Goal: Transaction & Acquisition: Purchase product/service

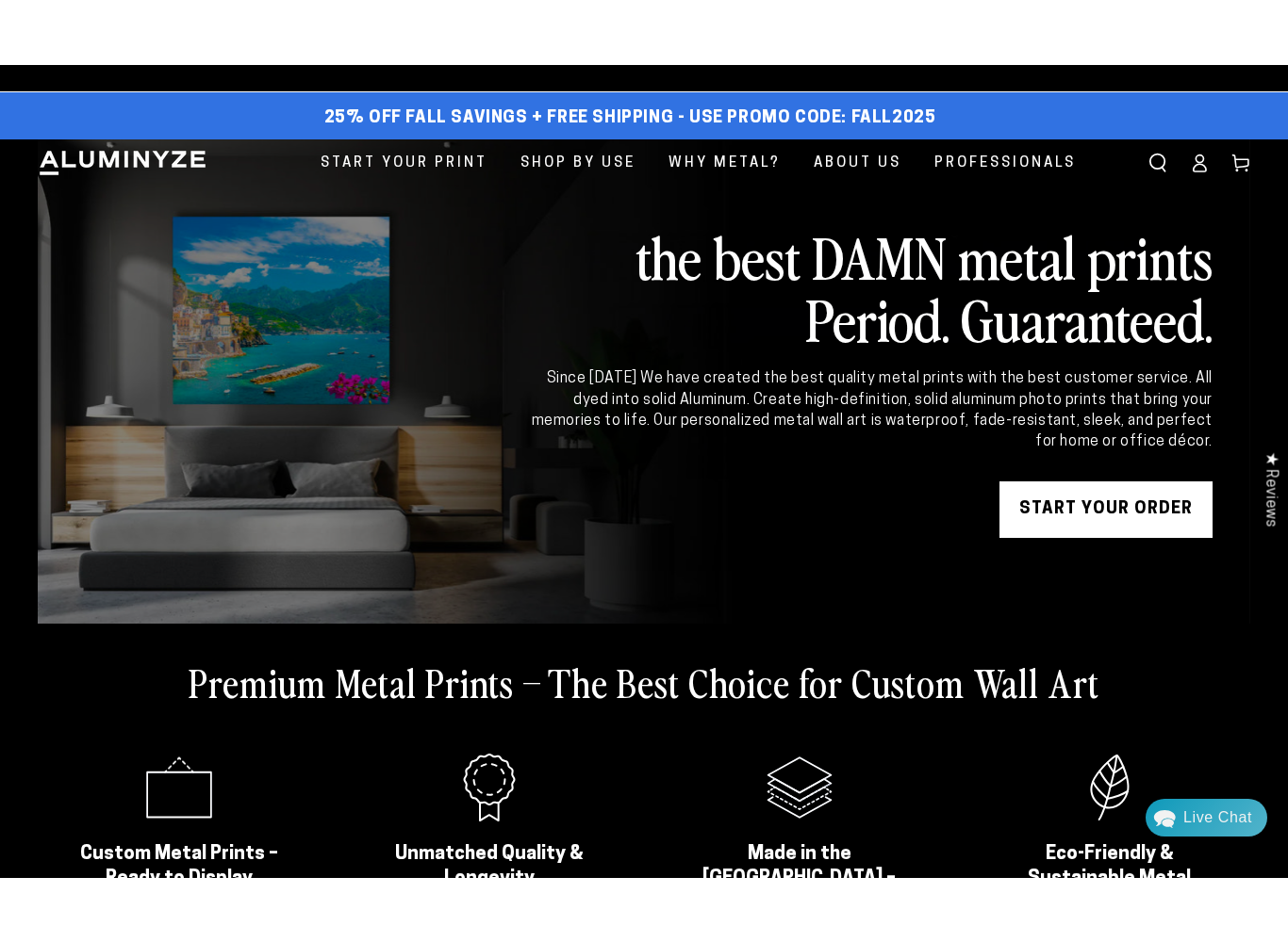
scroll to position [9, 0]
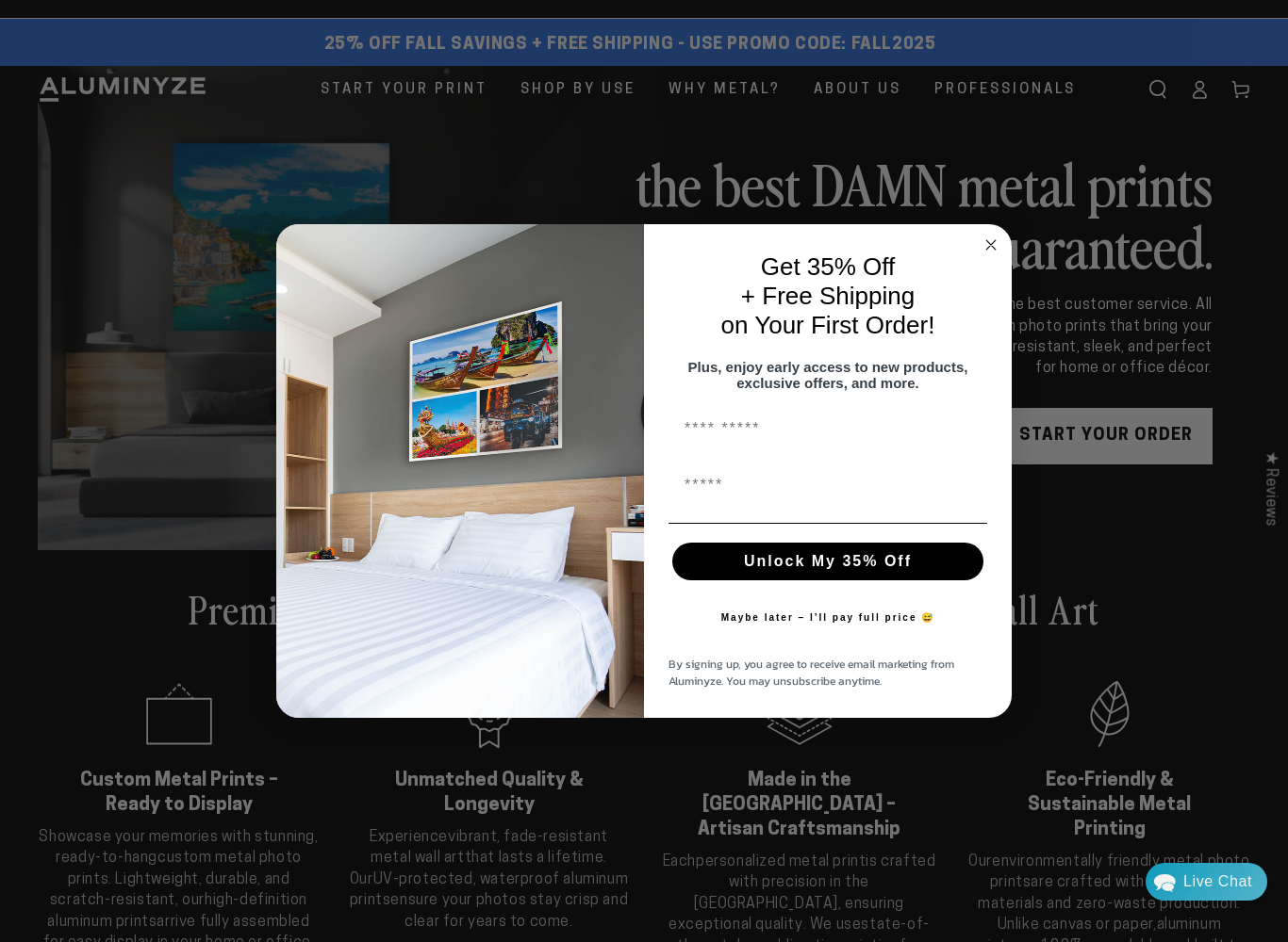
click at [71, 676] on div "Close dialog Get 35% Off + Free Shipping on Your First Order! Plus, enjoy early…" at bounding box center [644, 471] width 1288 height 942
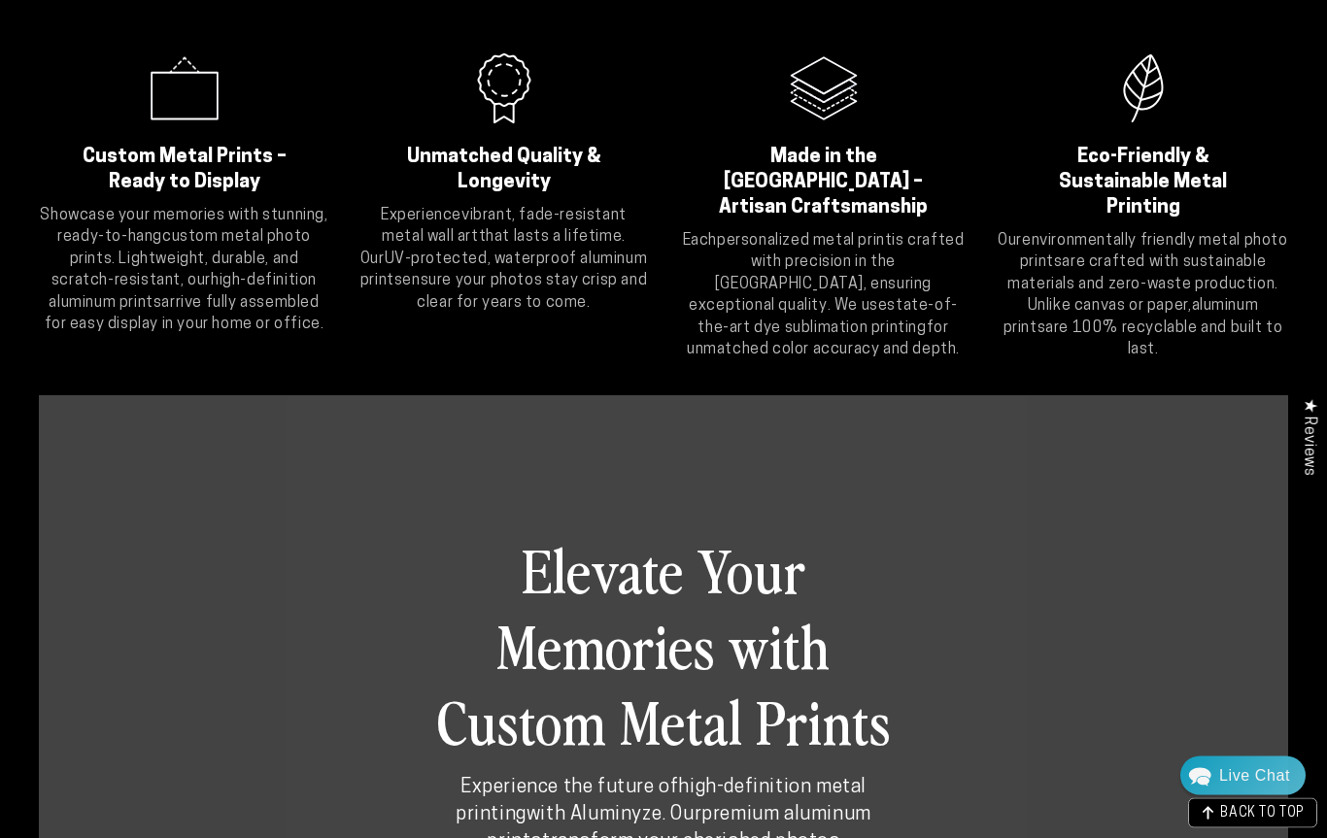
scroll to position [0, 0]
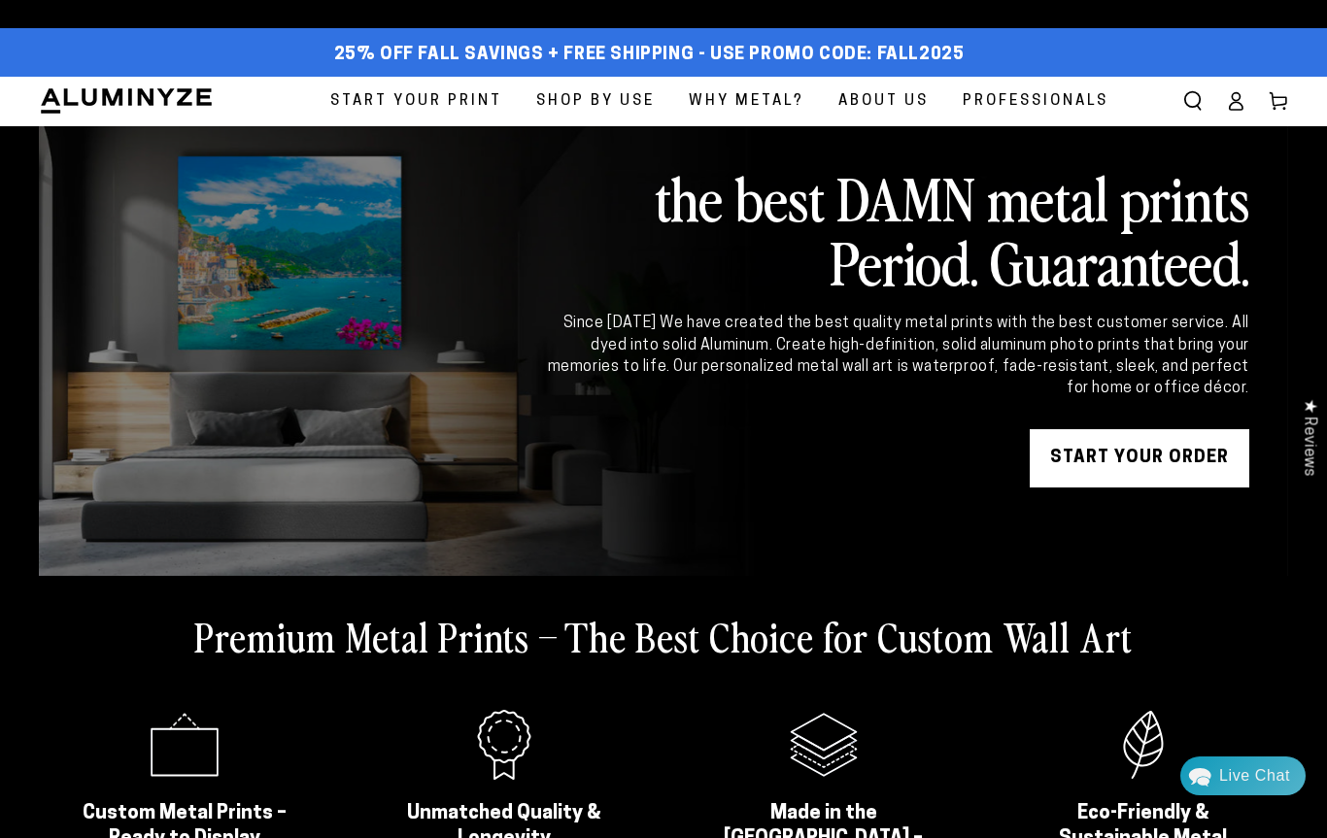
click at [402, 110] on span "Start Your Print" at bounding box center [416, 101] width 172 height 26
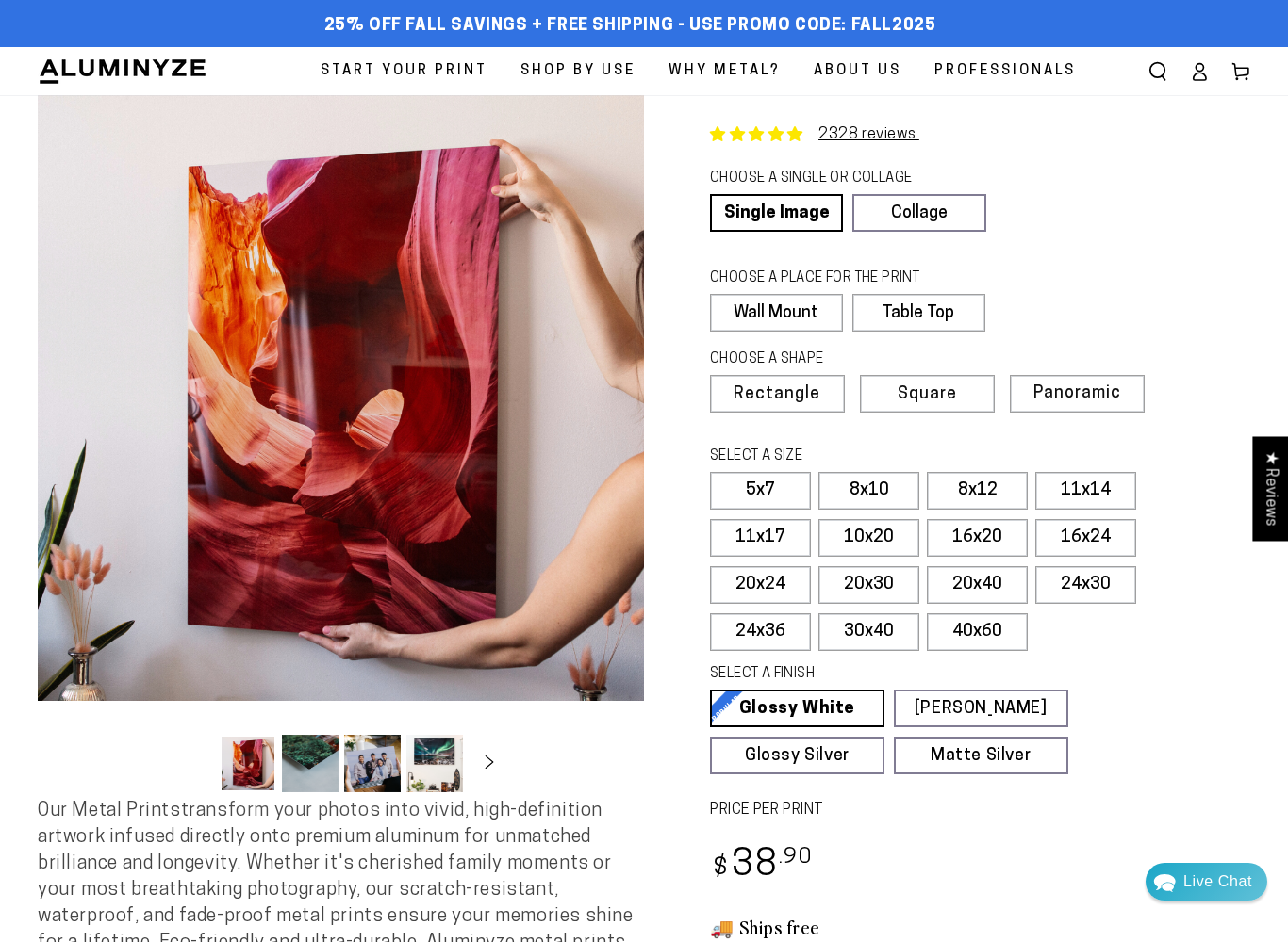
click at [1067, 405] on label "Panoramic" at bounding box center [1076, 394] width 135 height 38
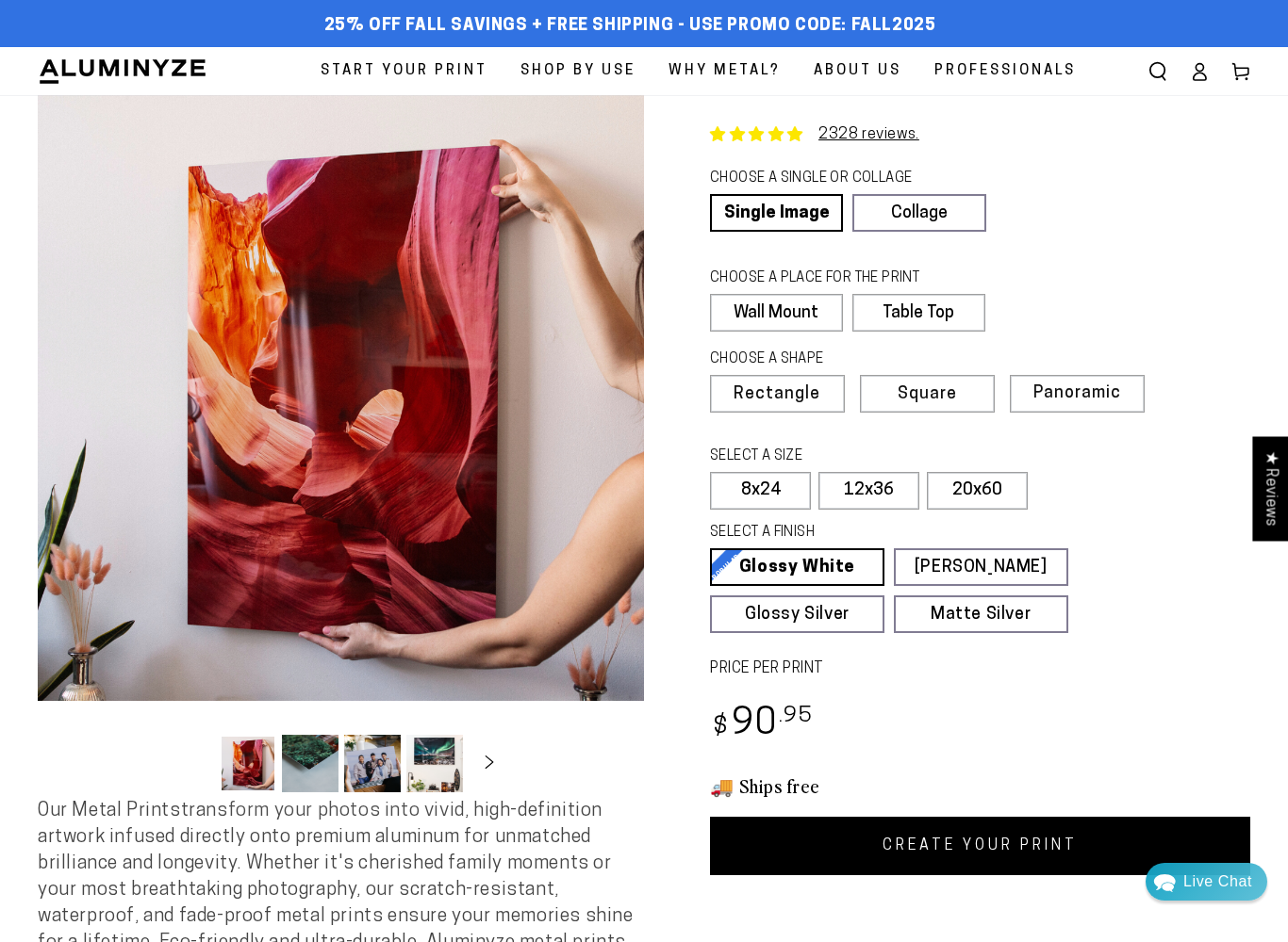
click at [932, 408] on label "Square" at bounding box center [927, 394] width 135 height 38
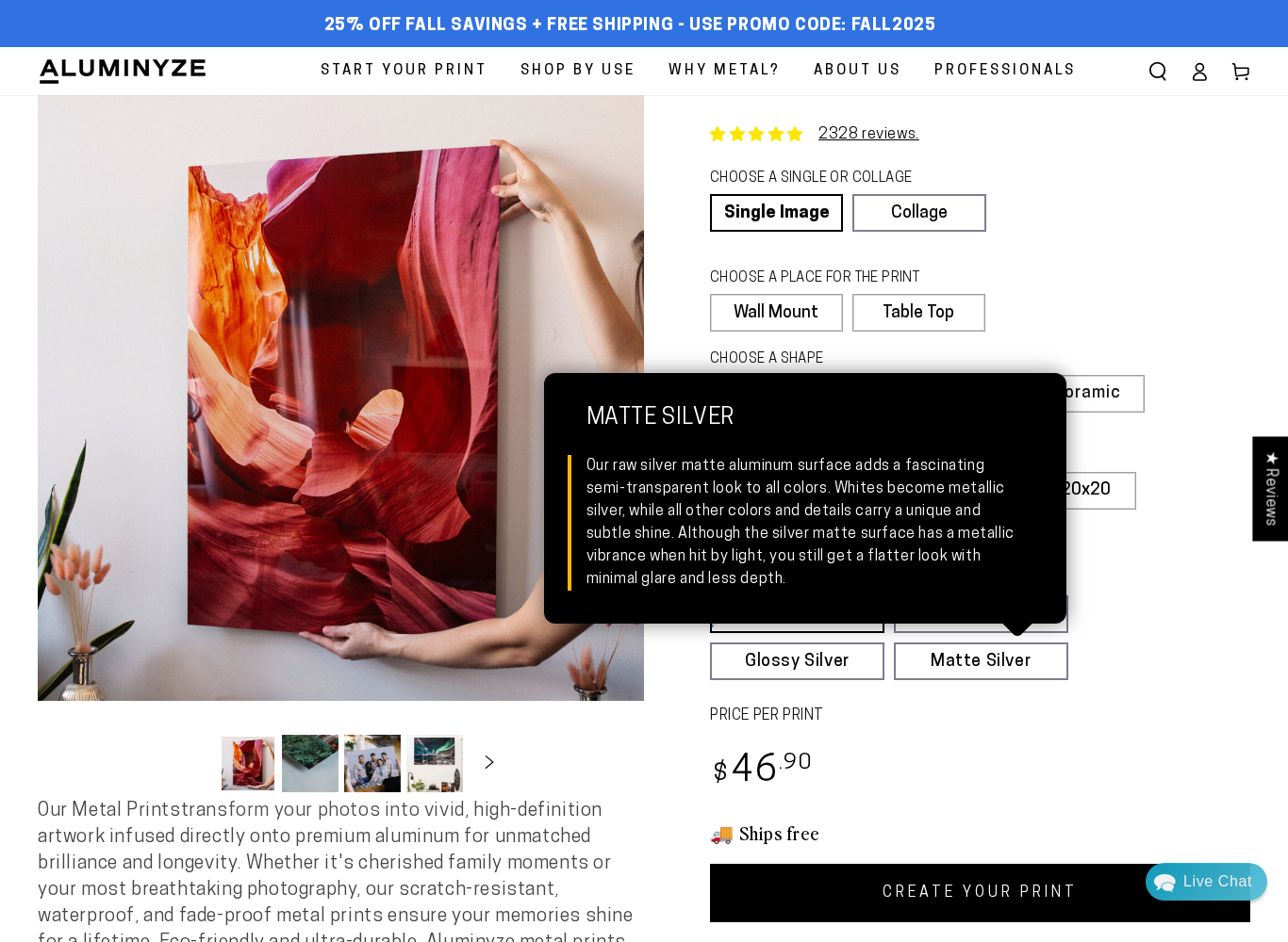
click at [960, 674] on link "Matte Silver Matte Silver Our raw silver matte aluminum surface adds a fascinat…" at bounding box center [981, 662] width 175 height 38
click at [787, 664] on link "Glossy Silver Glossy Silver Our silver gloss produces uniquely luminous prints …" at bounding box center [797, 662] width 175 height 38
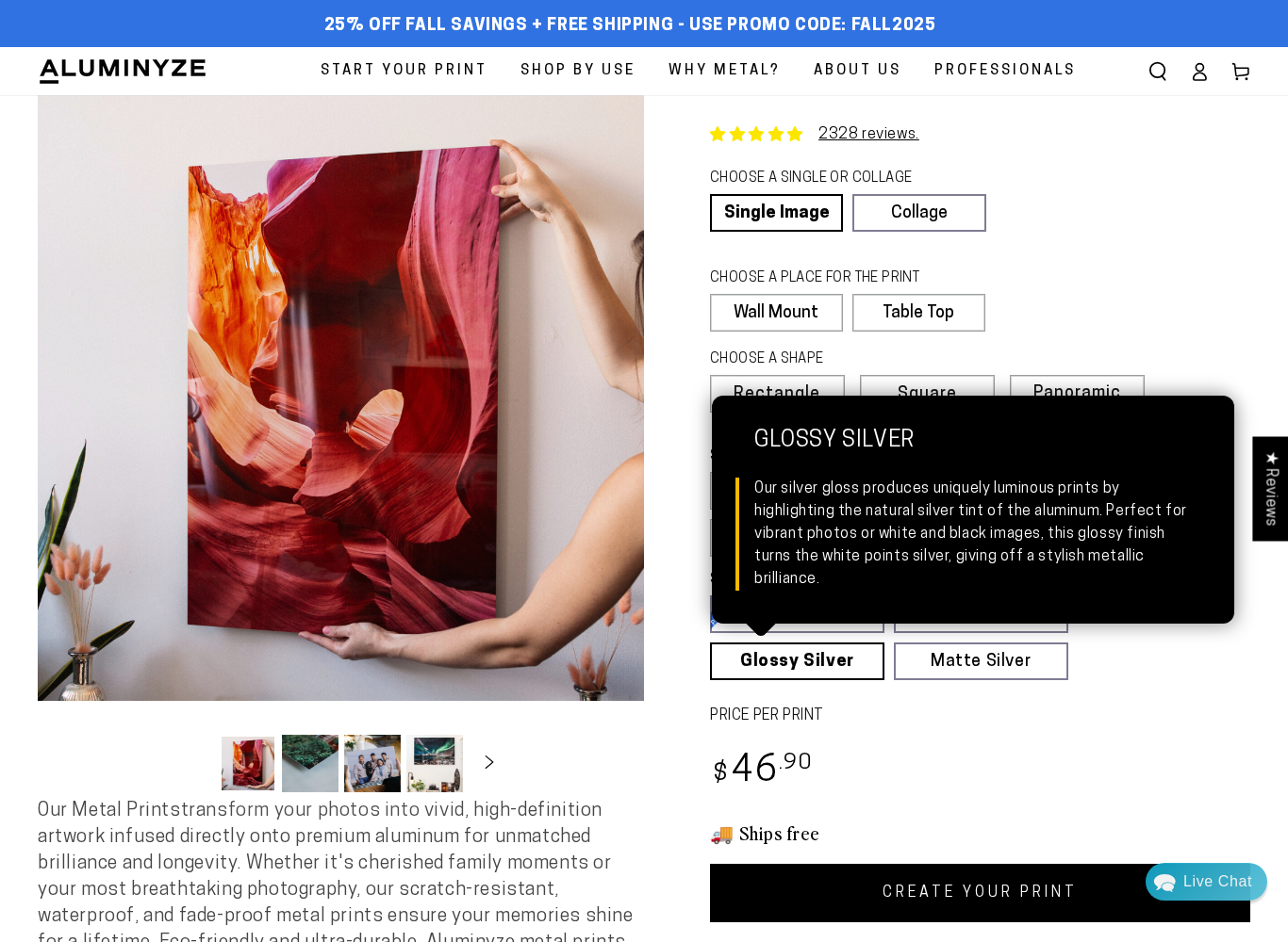
click at [995, 785] on div "Regular price $ 46 .90 Regular price Sale price $ 46 .90" at bounding box center [979, 773] width 541 height 55
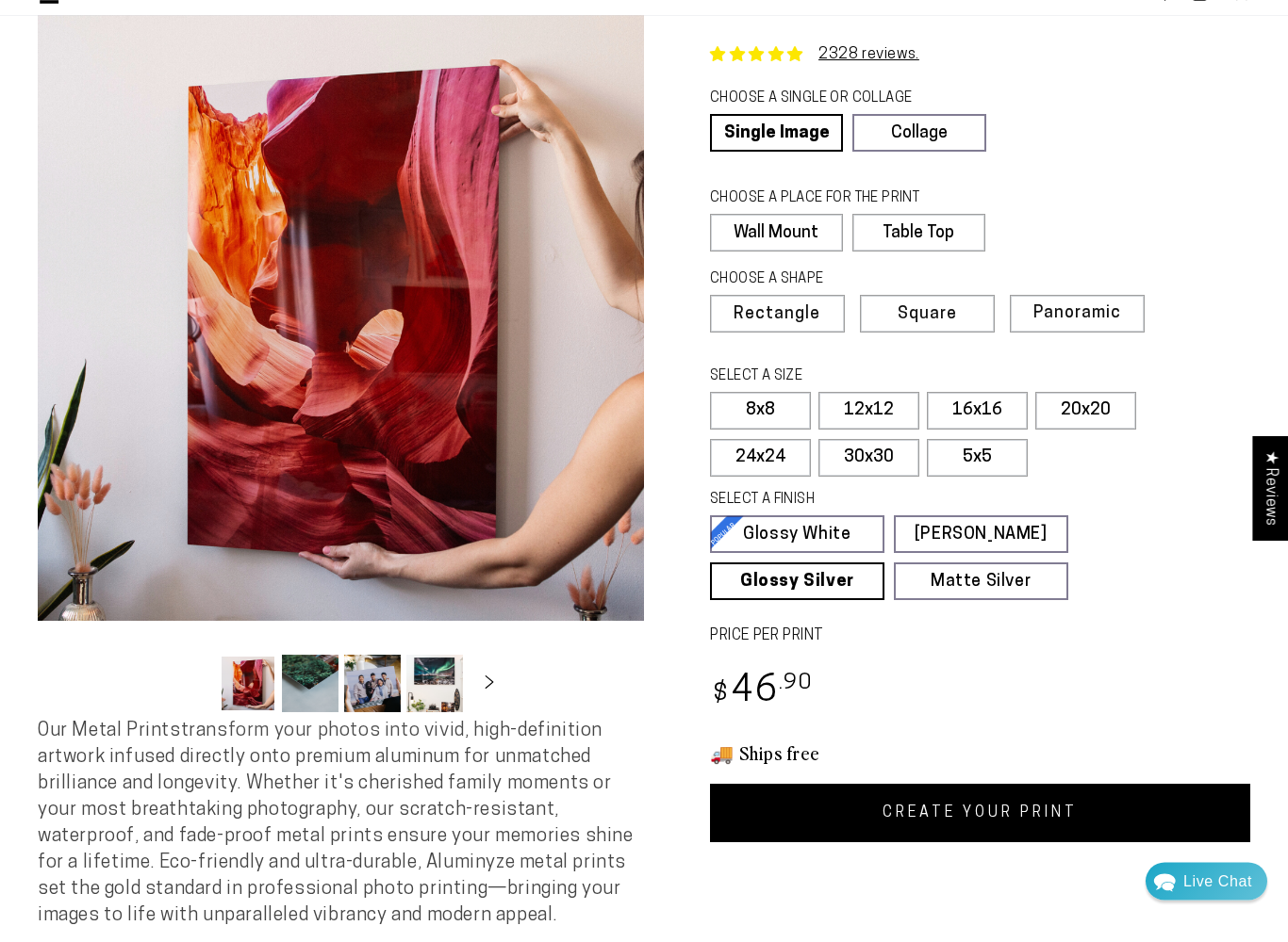
scroll to position [81, 0]
click at [893, 146] on link "Collage" at bounding box center [918, 133] width 133 height 38
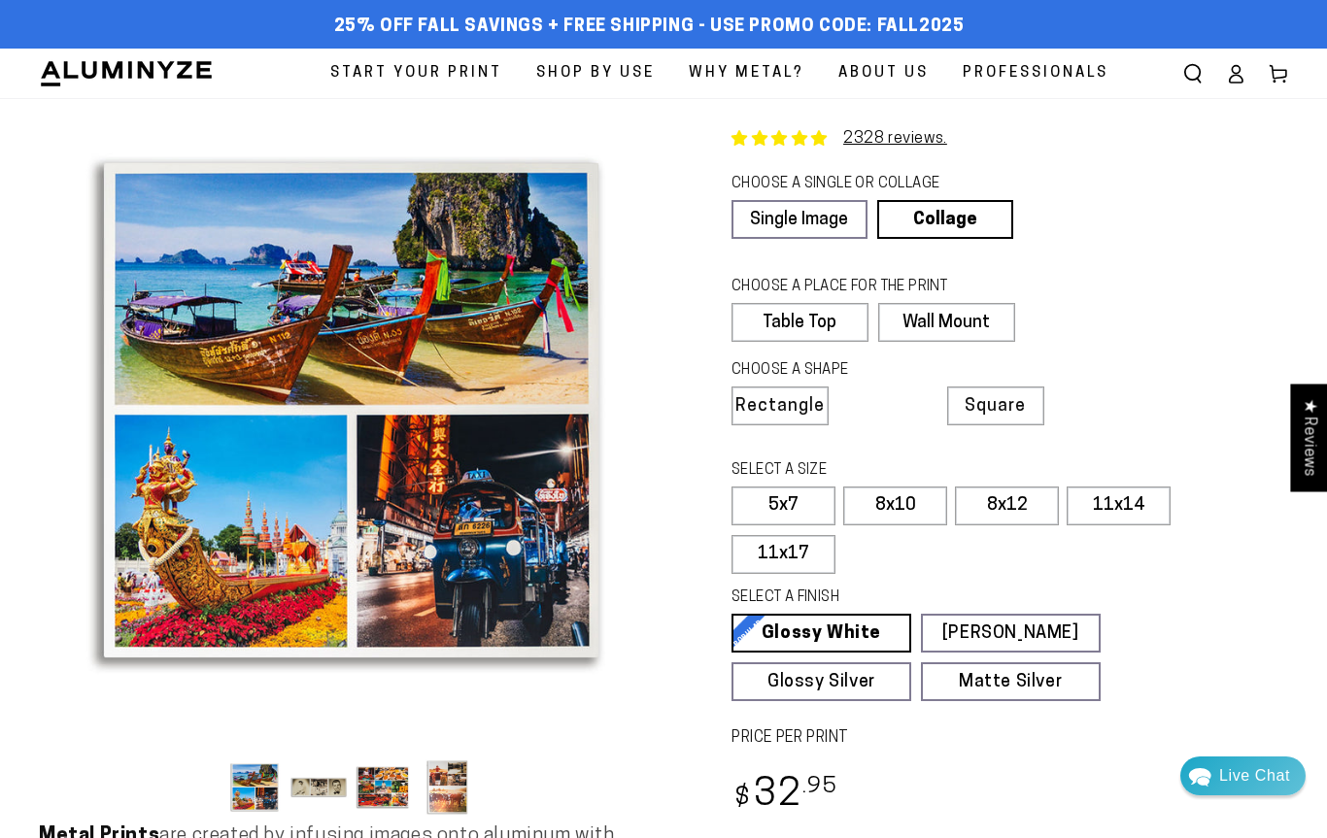
click at [945, 324] on label "Wall Mount" at bounding box center [946, 322] width 137 height 39
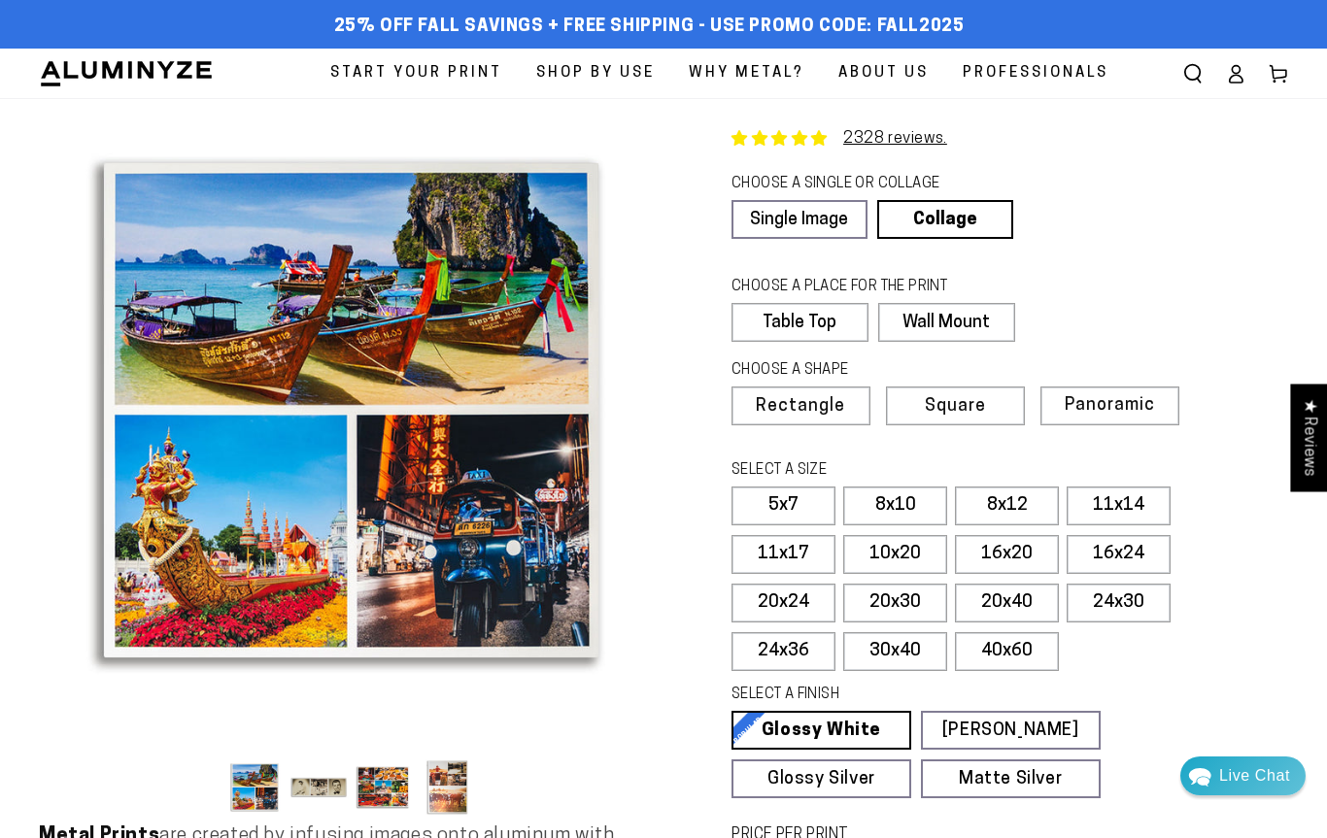
click at [765, 236] on link "Single Image" at bounding box center [799, 219] width 136 height 39
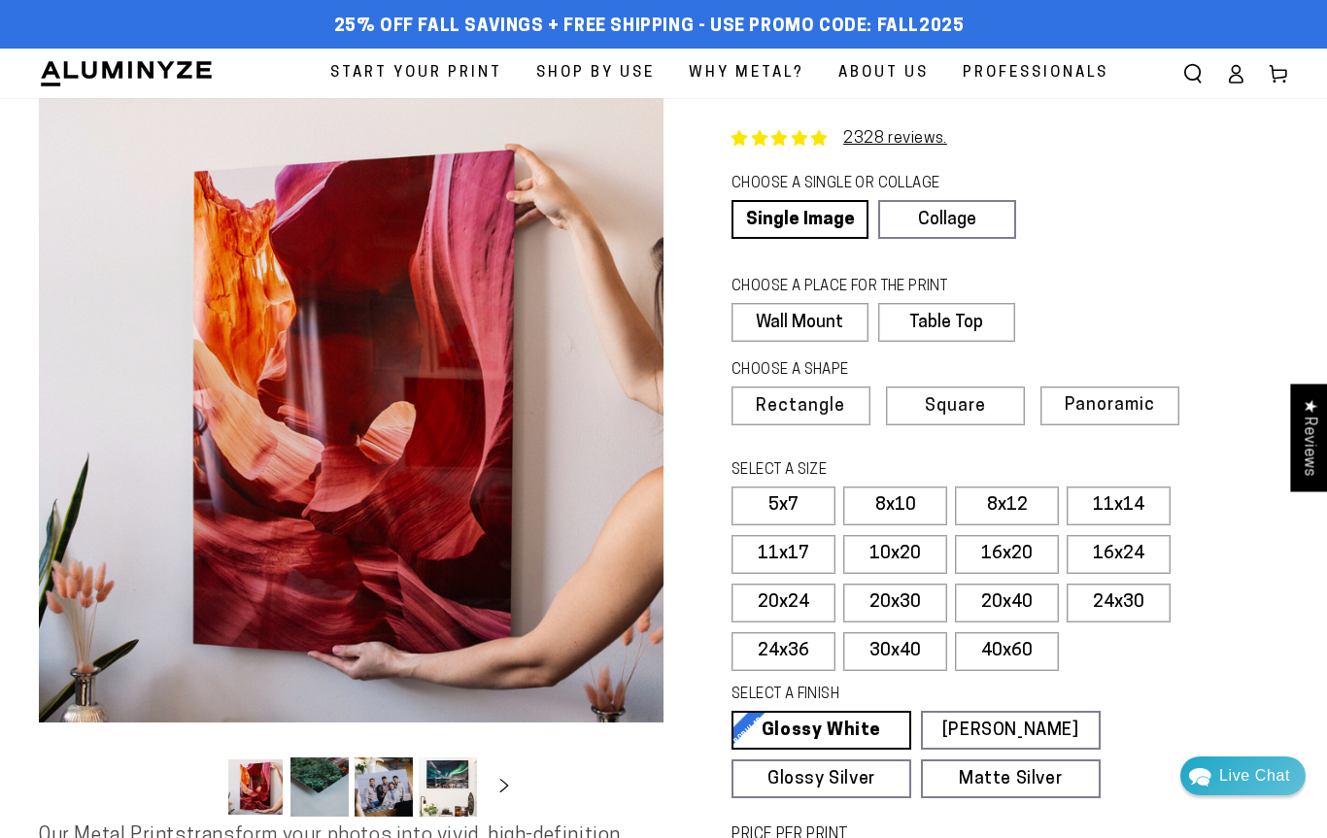
click at [1081, 396] on span "Panoramic" at bounding box center [1110, 405] width 90 height 18
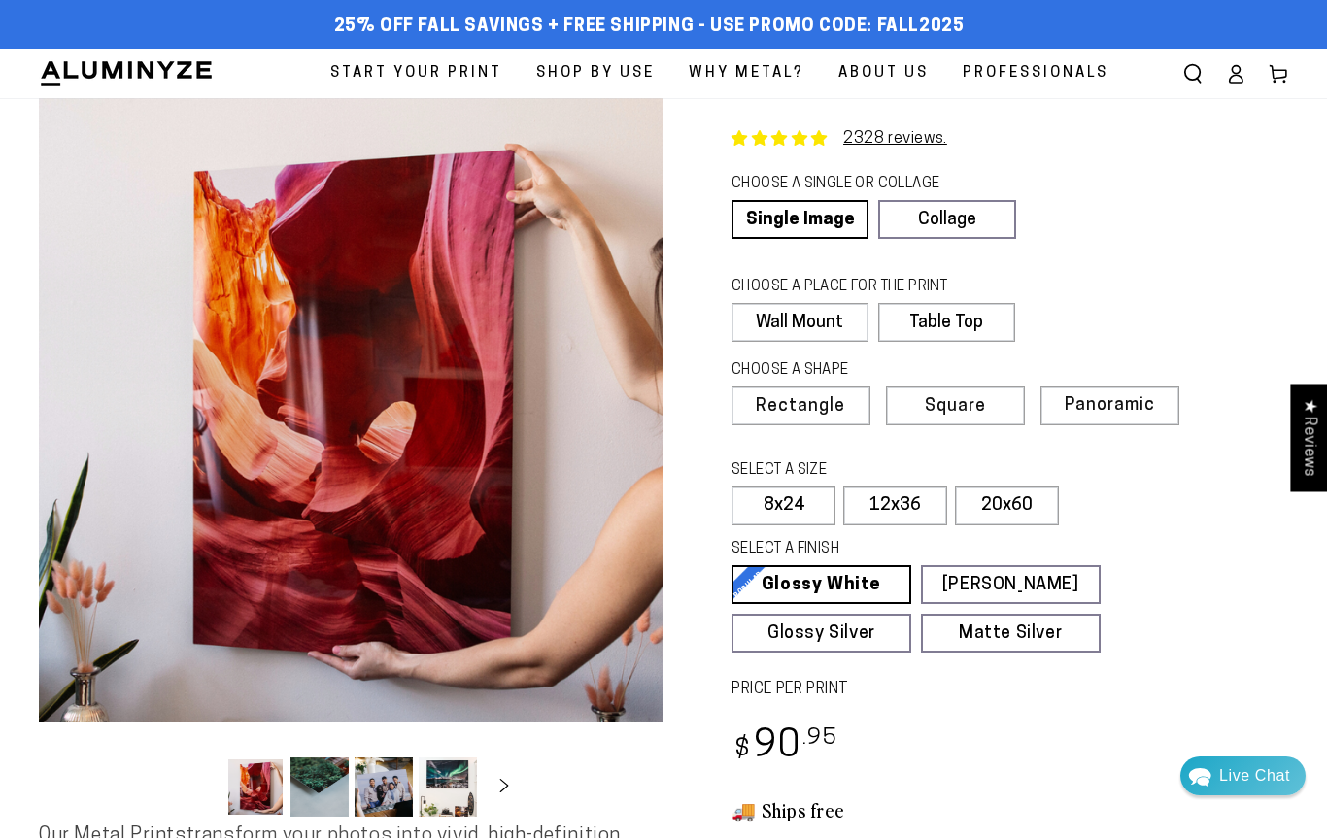
click at [940, 403] on span "Square" at bounding box center [955, 406] width 61 height 17
